Goal: Check status: Check status

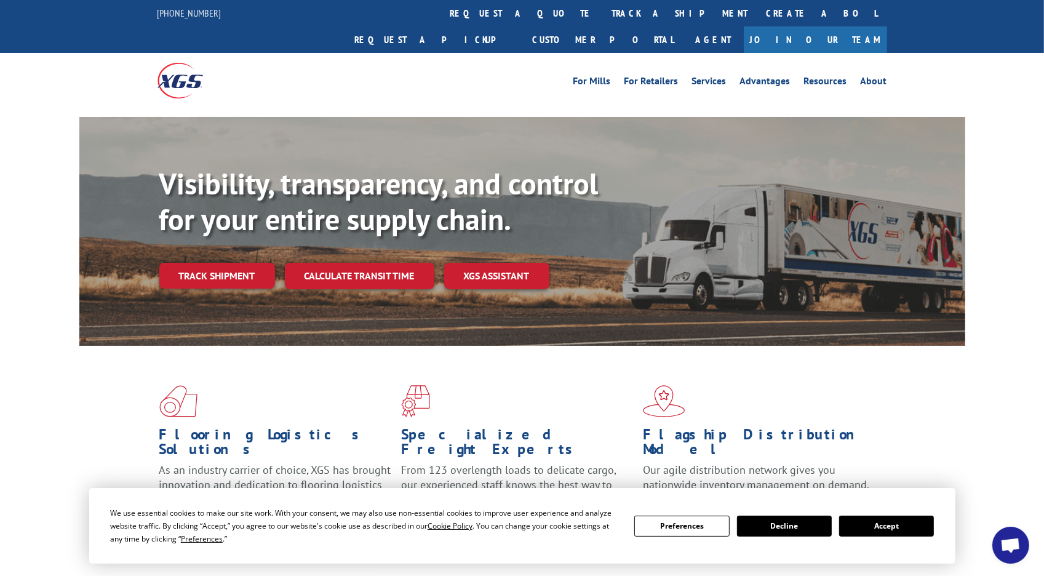
click at [244, 263] on link "Track shipment" at bounding box center [217, 276] width 116 height 26
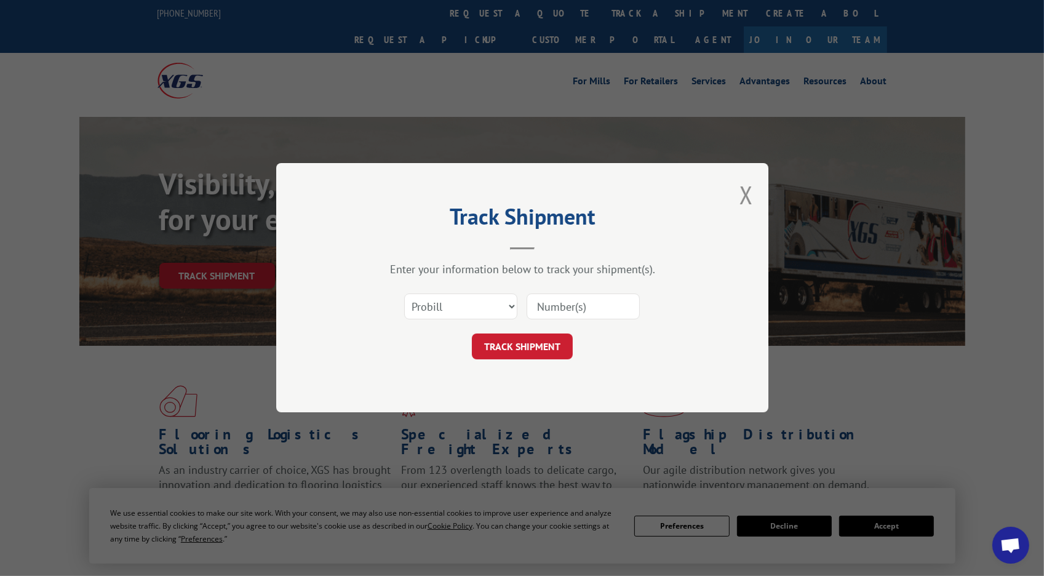
click at [559, 311] on input at bounding box center [583, 307] width 113 height 26
type input "17257582"
click button "TRACK SHIPMENT" at bounding box center [522, 347] width 101 height 26
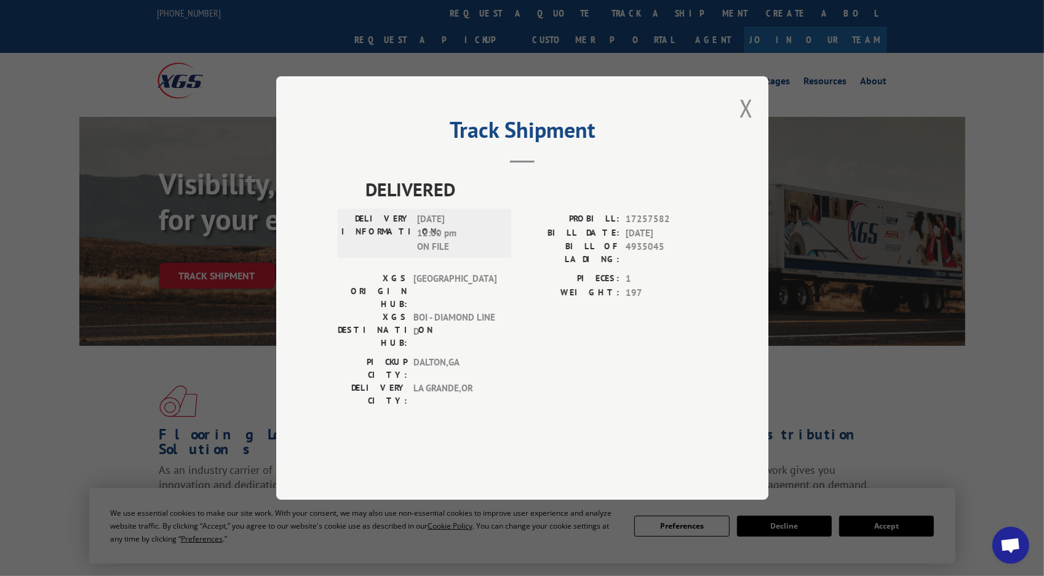
click at [637, 145] on h2 "Track Shipment" at bounding box center [522, 132] width 369 height 23
click at [443, 254] on span "08/26/2025 12:00 pm ON FILE" at bounding box center [458, 233] width 83 height 42
click at [428, 332] on span "BOI - DIAMOND LINE D" at bounding box center [455, 330] width 83 height 39
click at [414, 356] on span "DALTON , GA" at bounding box center [455, 369] width 83 height 26
click at [484, 382] on span "LA GRANDE , OR" at bounding box center [455, 395] width 83 height 26
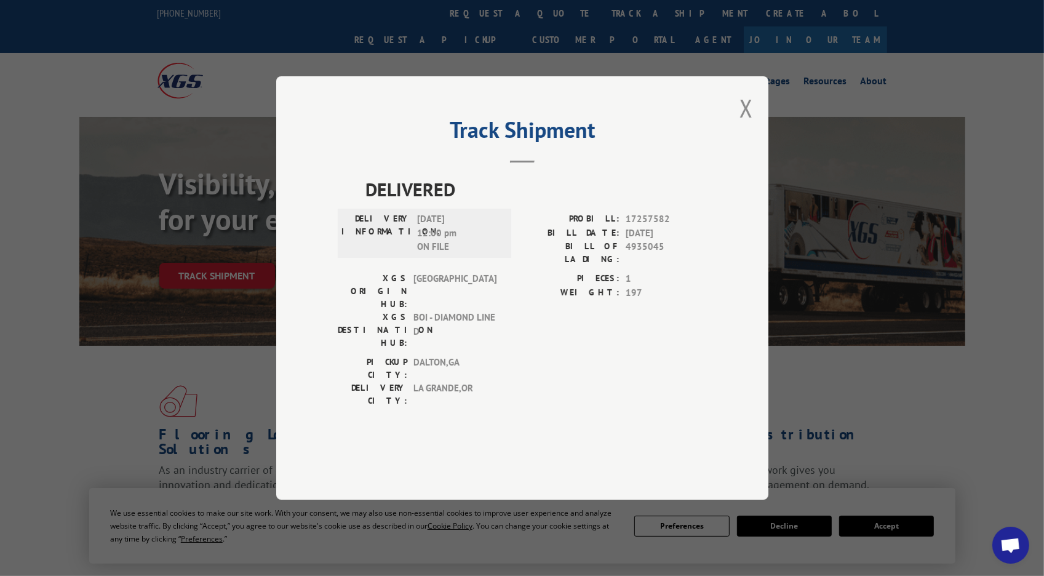
click at [738, 146] on div "Track Shipment DELIVERED DELIVERY INFORMATION: [DATE] 12:00 pm ON FILE PROBILL:…" at bounding box center [522, 287] width 492 height 423
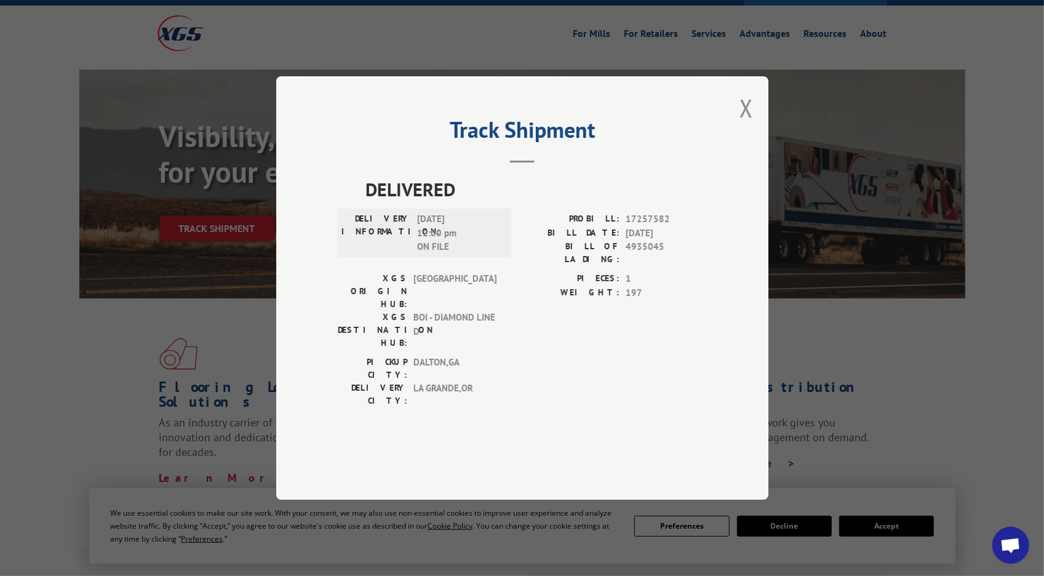
scroll to position [68, 0]
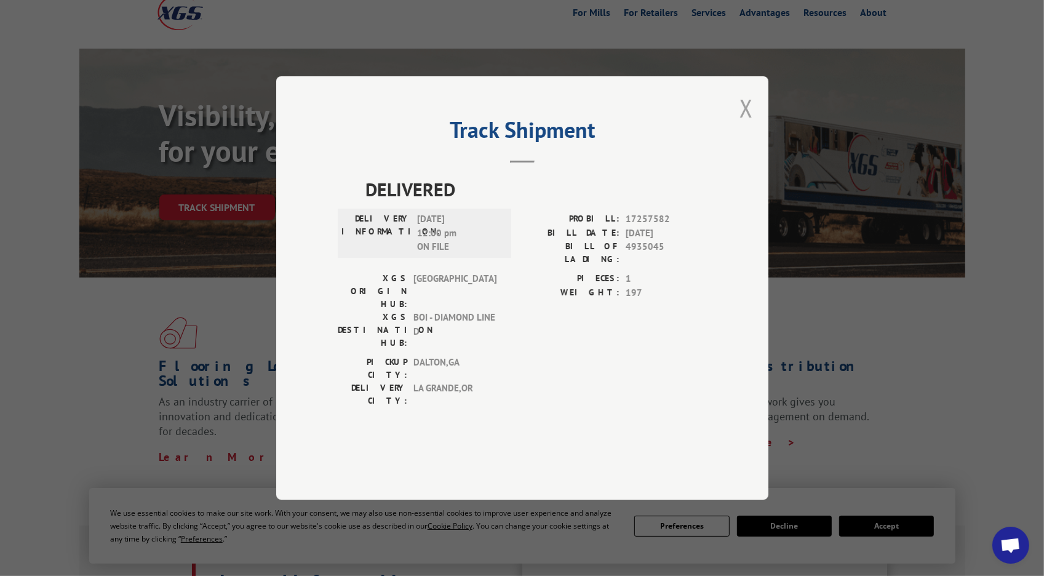
click at [743, 124] on button "Close modal" at bounding box center [747, 108] width 14 height 33
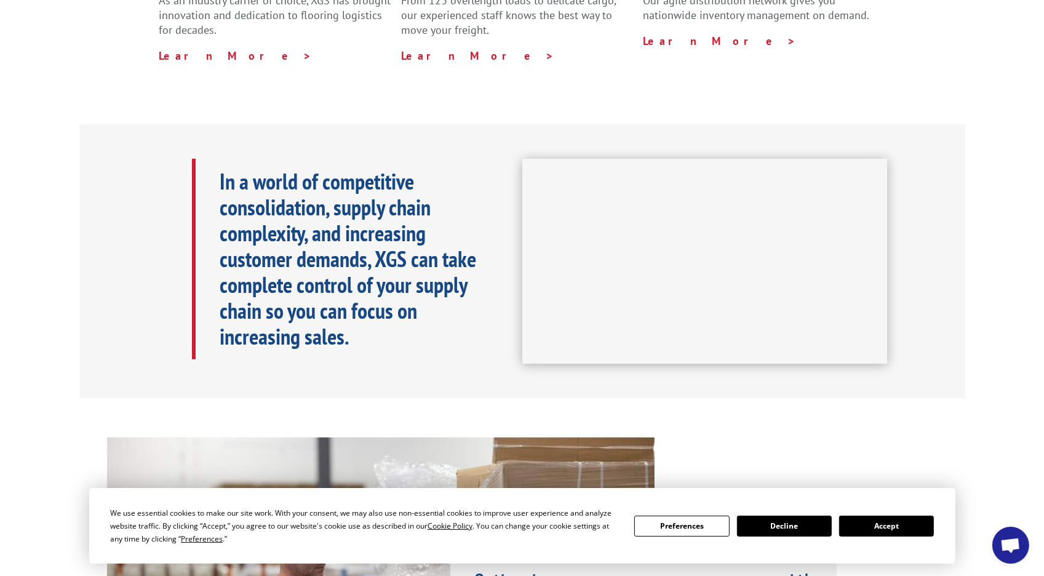
scroll to position [546, 0]
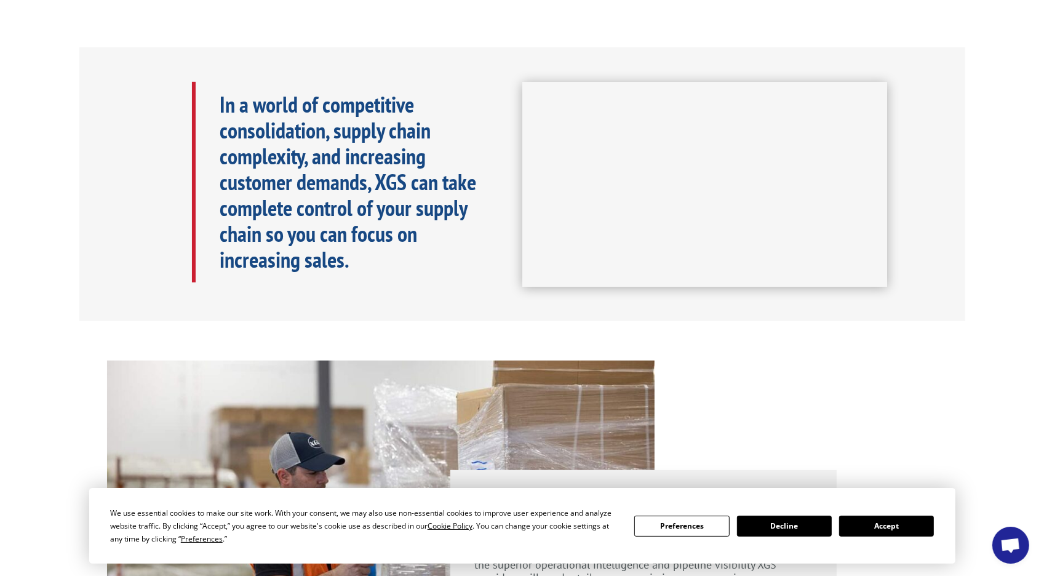
click at [844, 530] on button "Accept" at bounding box center [886, 526] width 95 height 21
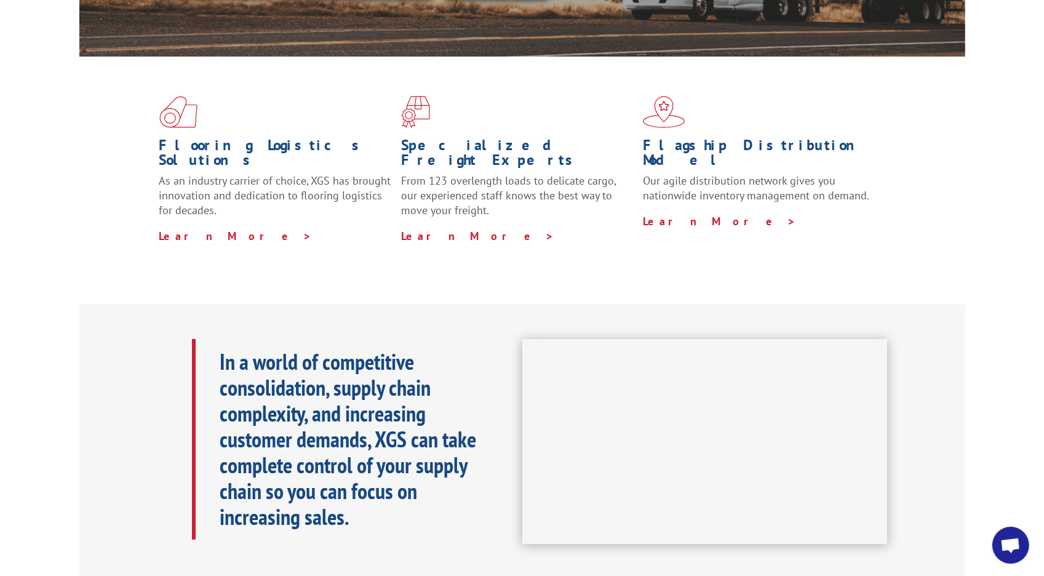
scroll to position [0, 0]
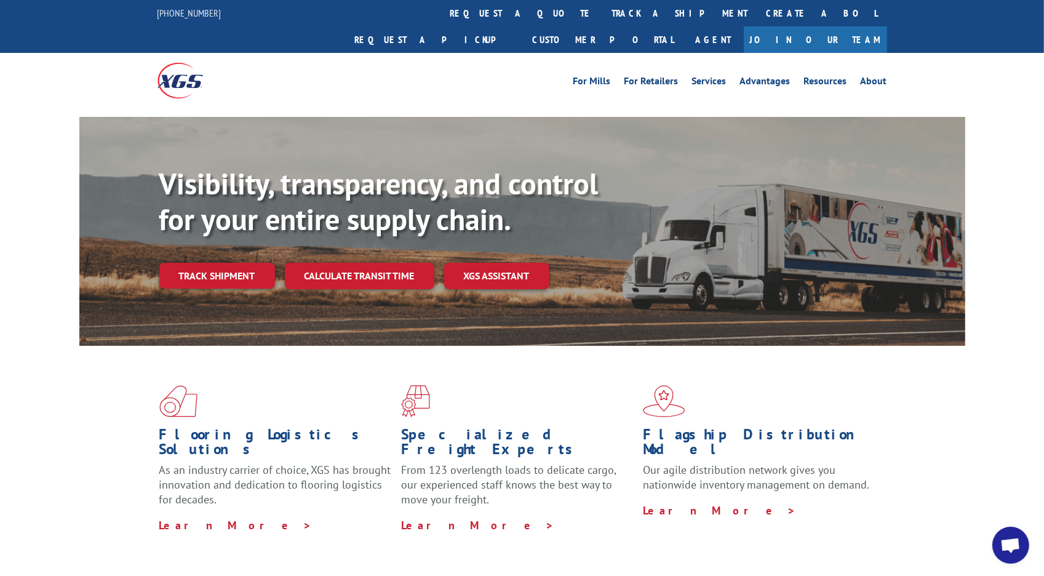
click at [310, 352] on div "Flooring Logistics Solutions As an industry carrier of choice, XGS has brought …" at bounding box center [522, 459] width 886 height 226
click at [209, 263] on link "Track shipment" at bounding box center [217, 276] width 116 height 26
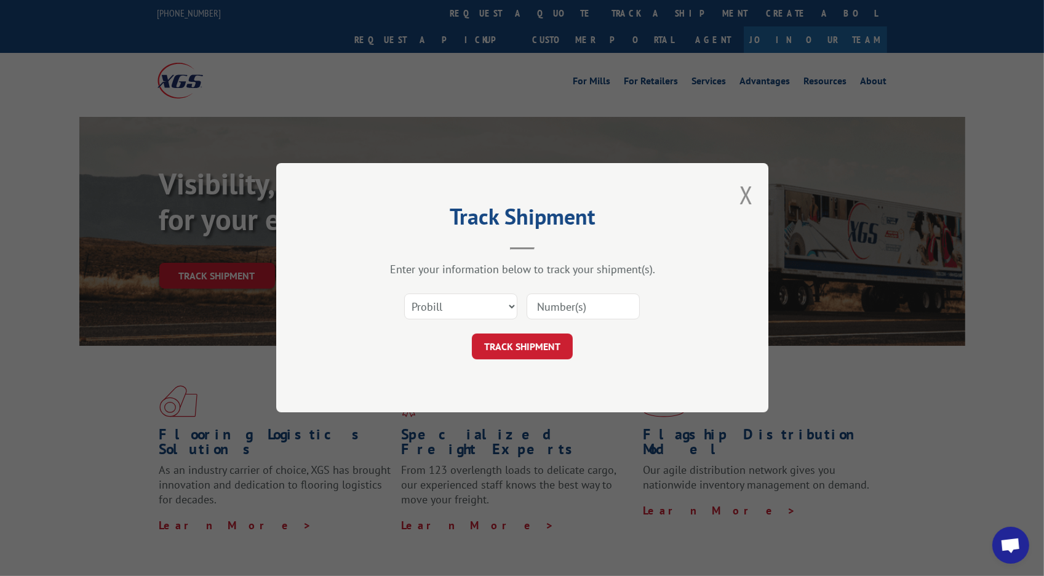
click at [566, 309] on input at bounding box center [583, 307] width 113 height 26
click at [564, 300] on input at bounding box center [583, 307] width 113 height 26
paste input "17257582"
type input "17257582"
click at [500, 351] on button "TRACK SHIPMENT" at bounding box center [522, 347] width 101 height 26
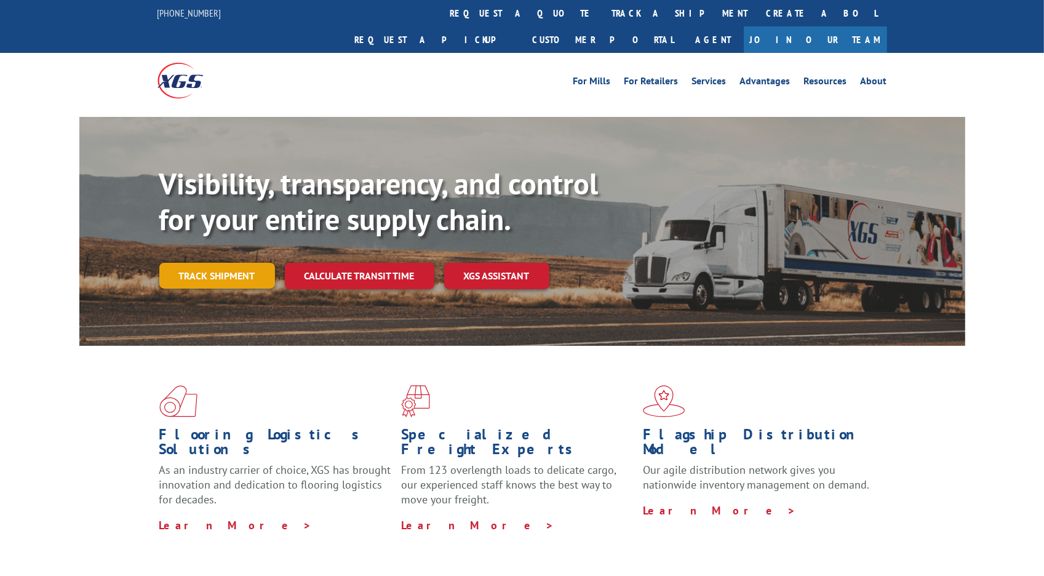
click at [244, 263] on link "Track shipment" at bounding box center [217, 276] width 116 height 26
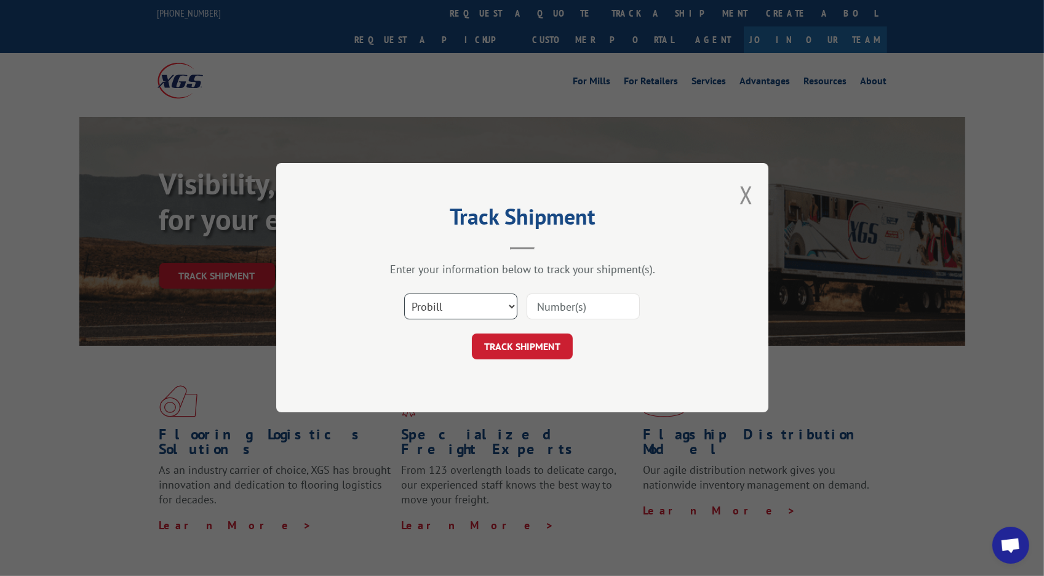
click at [452, 302] on select "Select category... Probill BOL PO" at bounding box center [460, 307] width 113 height 26
click at [569, 304] on input at bounding box center [583, 307] width 113 height 26
paste input "17257582"
type input "17257582"
click at [543, 343] on button "TRACK SHIPMENT" at bounding box center [522, 347] width 101 height 26
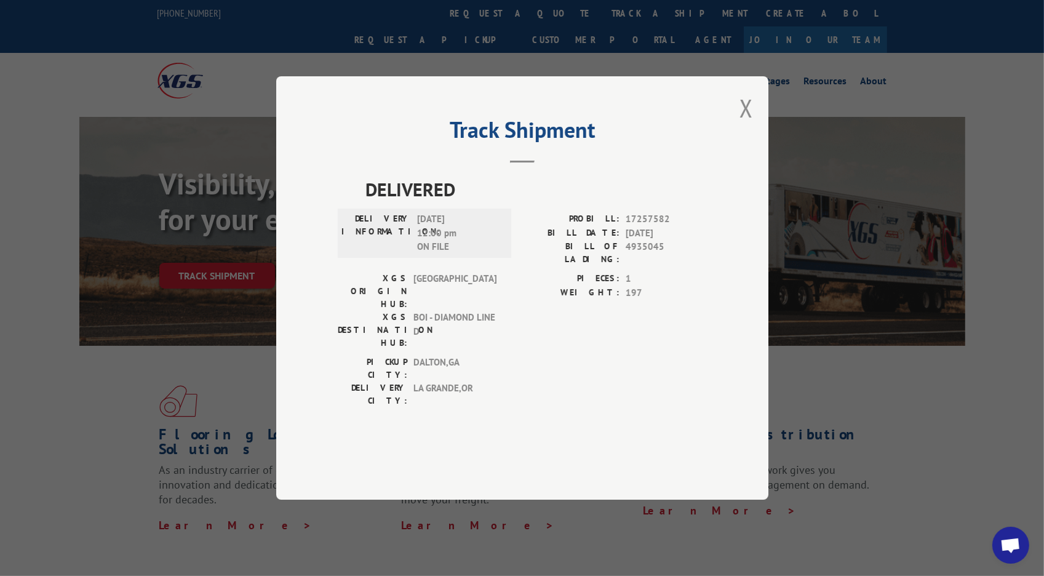
click at [445, 334] on span "BOI - DIAMOND LINE D" at bounding box center [455, 330] width 83 height 39
click at [395, 163] on header "Track Shipment" at bounding box center [522, 142] width 369 height 42
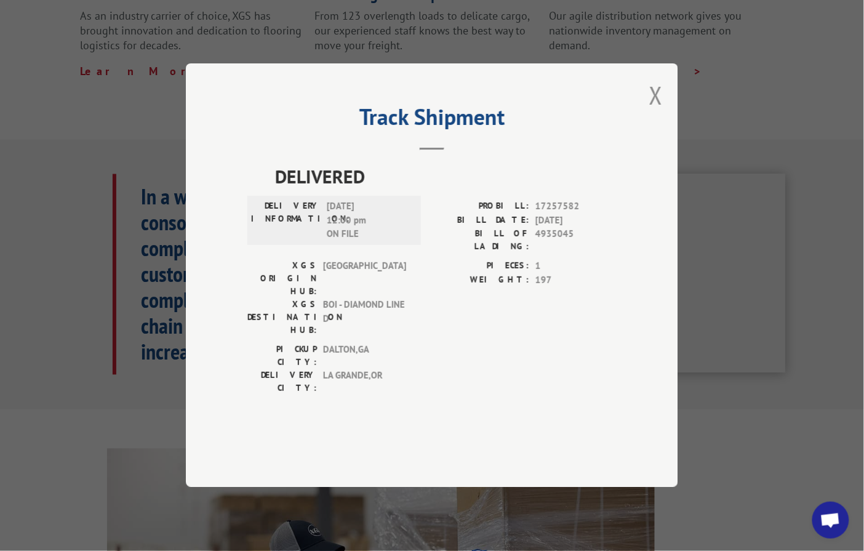
scroll to position [478, 0]
